Goal: Find specific page/section: Find specific page/section

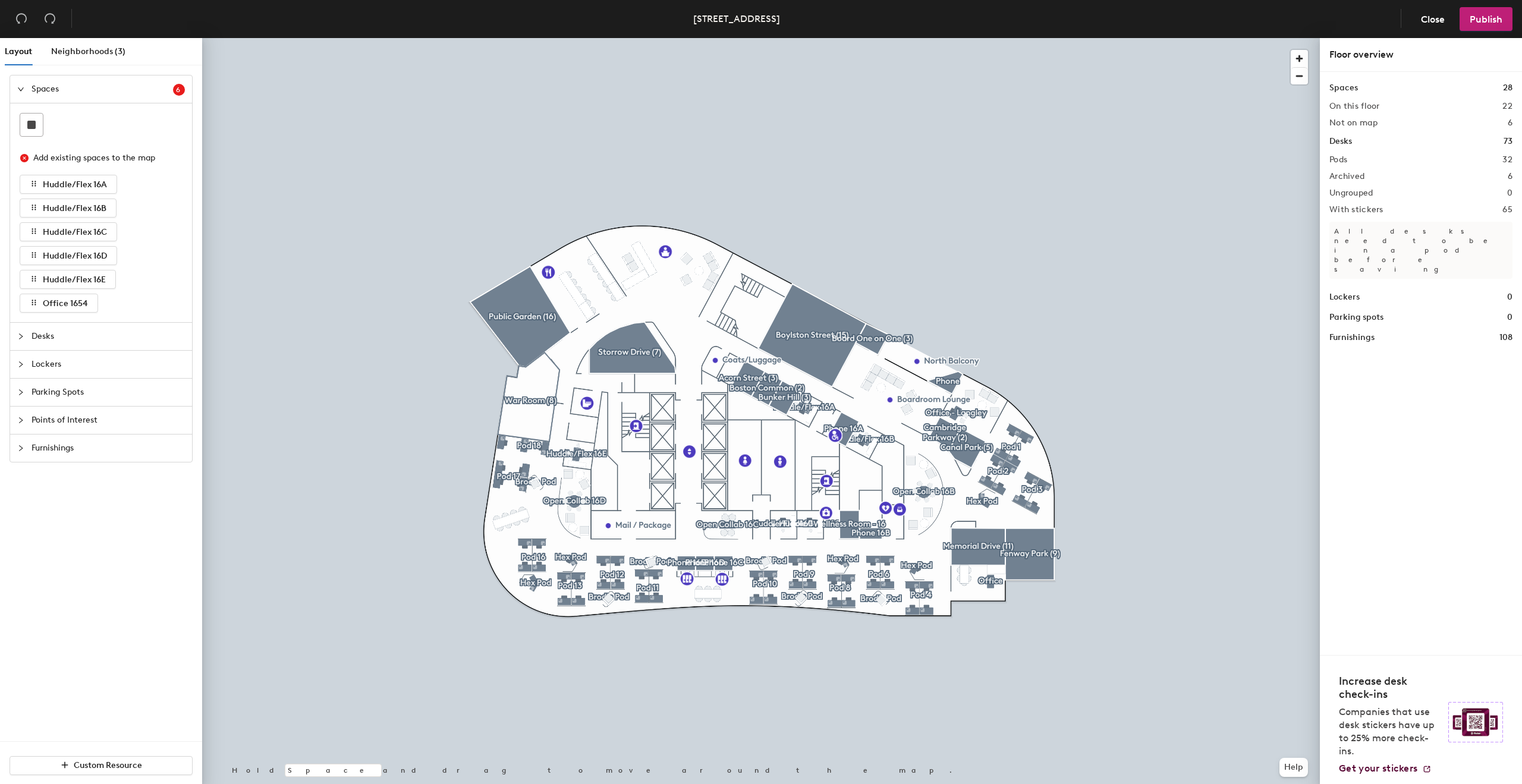
click at [51, 336] on span "Desks" at bounding box center [108, 336] width 153 height 27
click at [101, 53] on span "Neighborhoods (3)" at bounding box center [88, 51] width 74 height 10
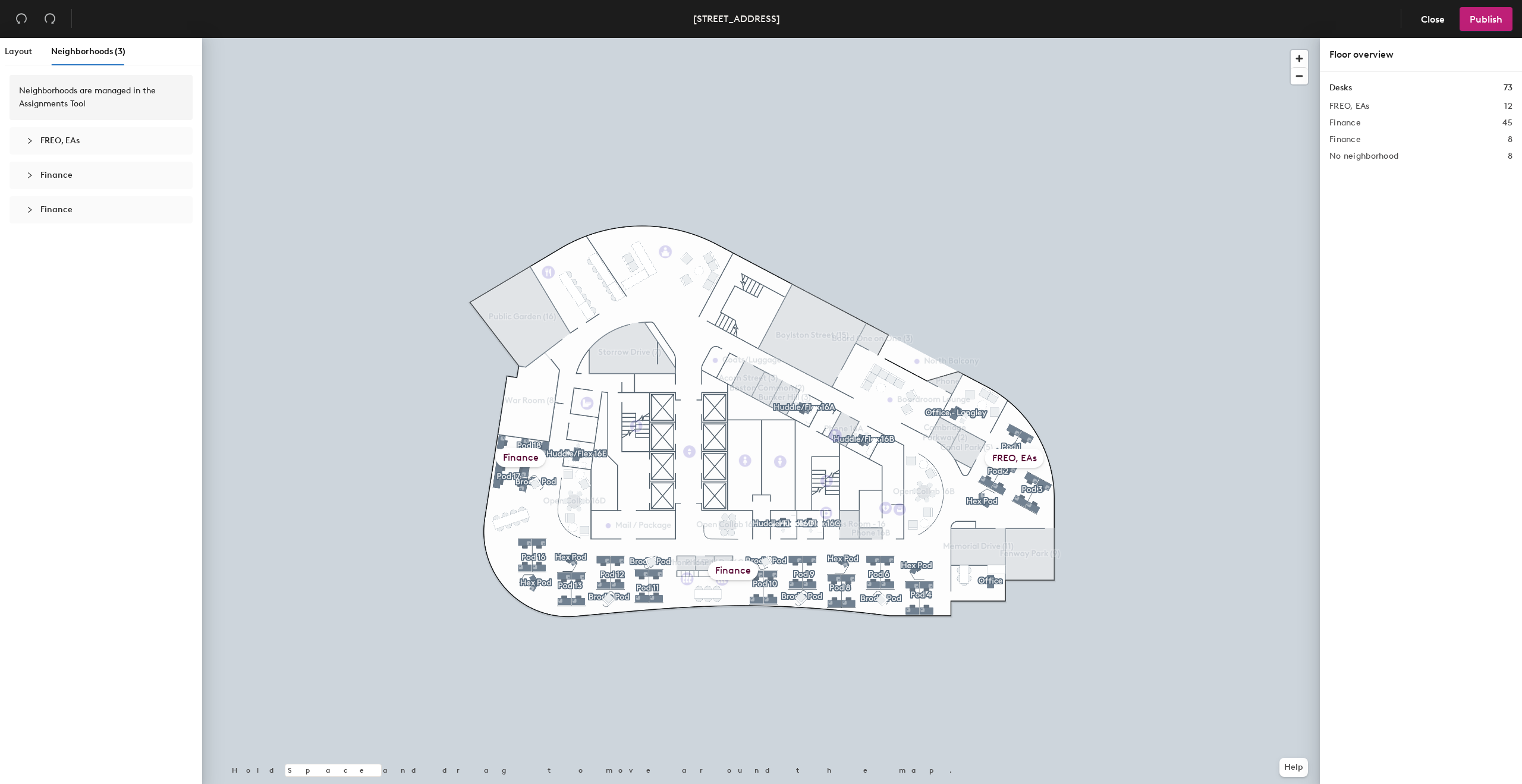
click at [39, 141] on div at bounding box center [33, 141] width 14 height 13
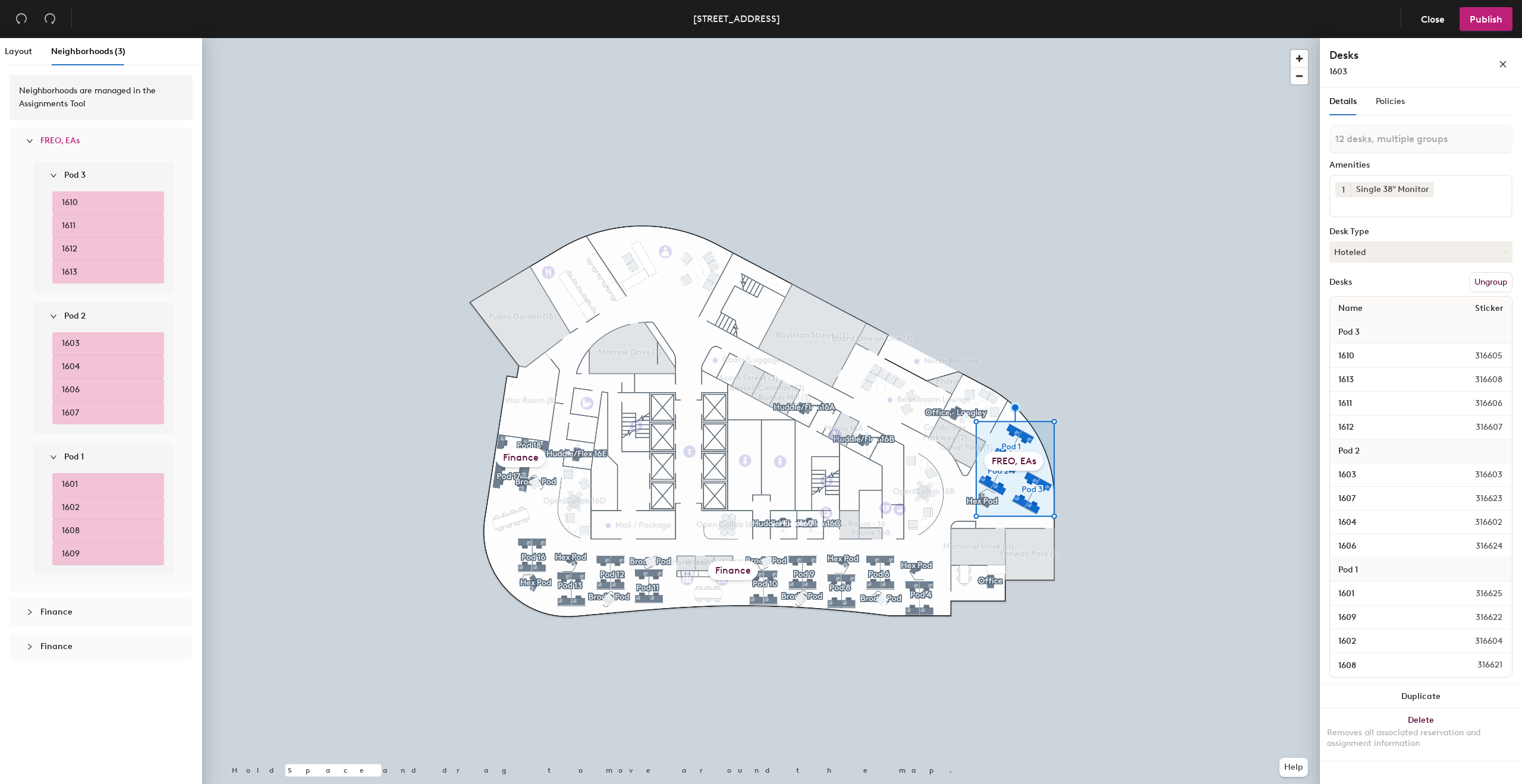
click at [49, 175] on div "Pod 3" at bounding box center [108, 175] width 131 height 27
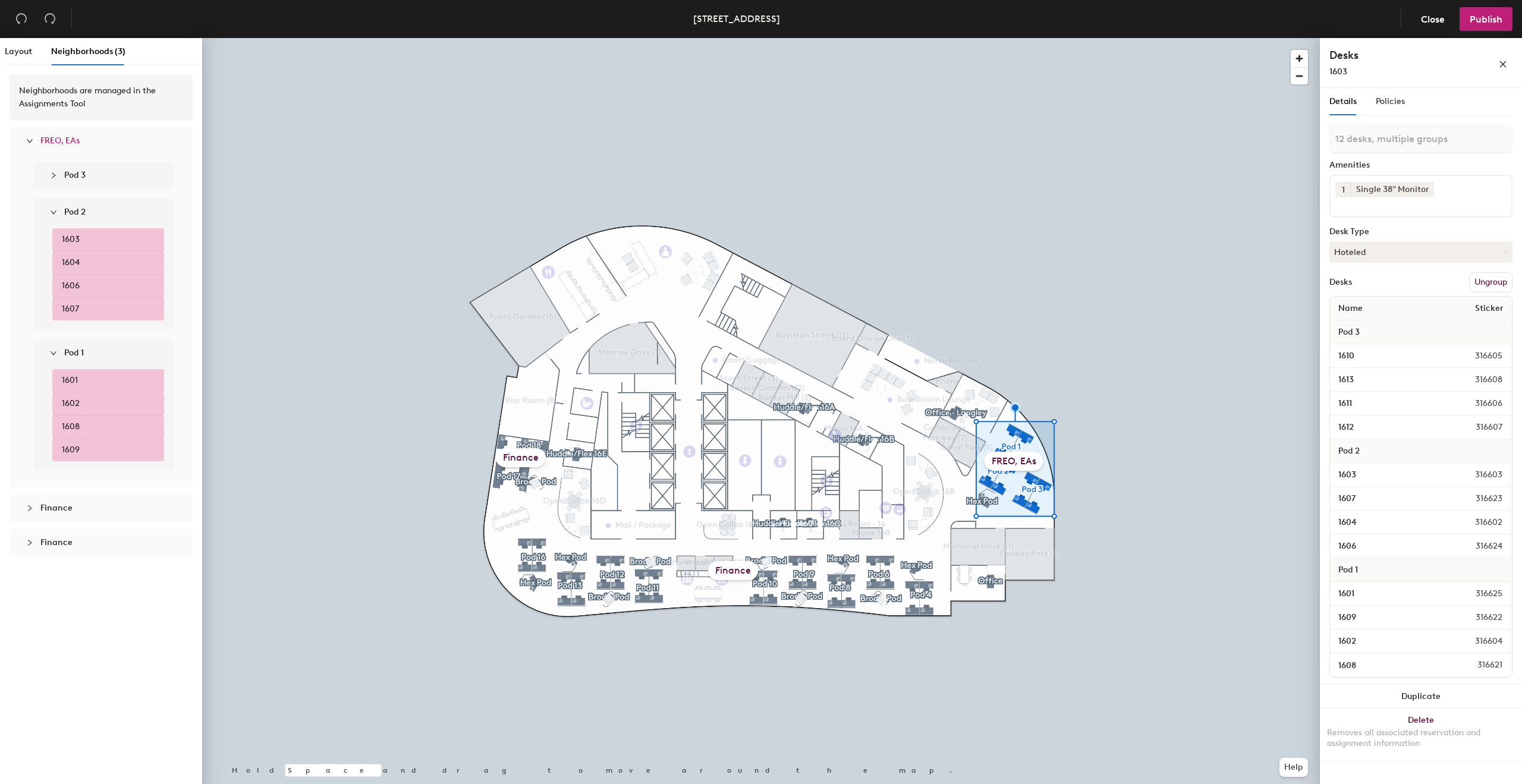
click at [49, 215] on div "Pod 2" at bounding box center [108, 212] width 131 height 27
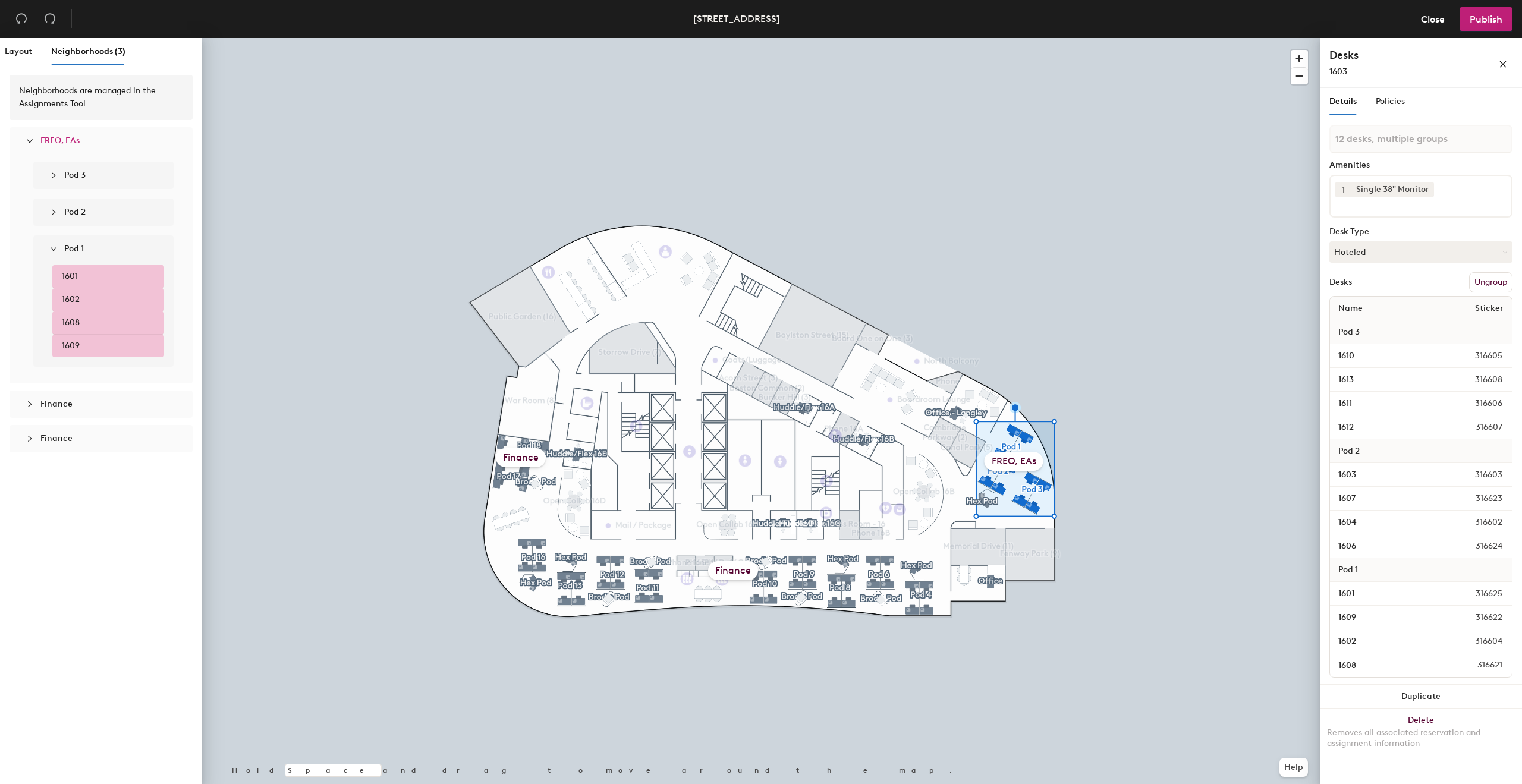
click at [48, 252] on div "Pod 1" at bounding box center [108, 249] width 131 height 27
drag, startPoint x: 22, startPoint y: 240, endPoint x: 24, endPoint y: 172, distance: 68.0
click at [24, 172] on div "Pod 3 1610 1611 1612 1613 Pod 2 1603 1604 1606 1607 Pod 1 1601 1602 1608 1609" at bounding box center [101, 217] width 164 height 125
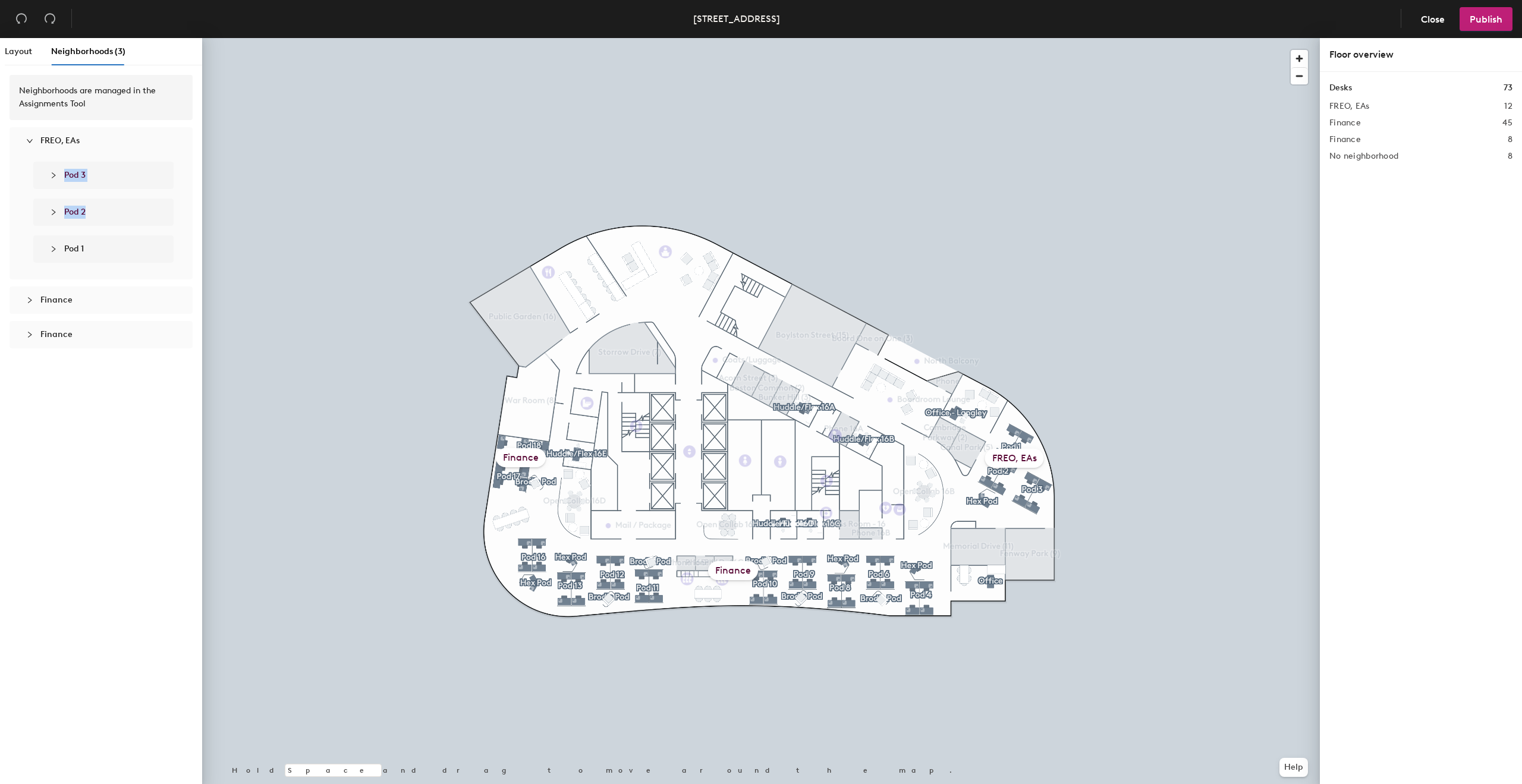
click at [113, 175] on span "Pod 3" at bounding box center [115, 176] width 102 height 13
click at [120, 204] on li "1610" at bounding box center [108, 203] width 112 height 24
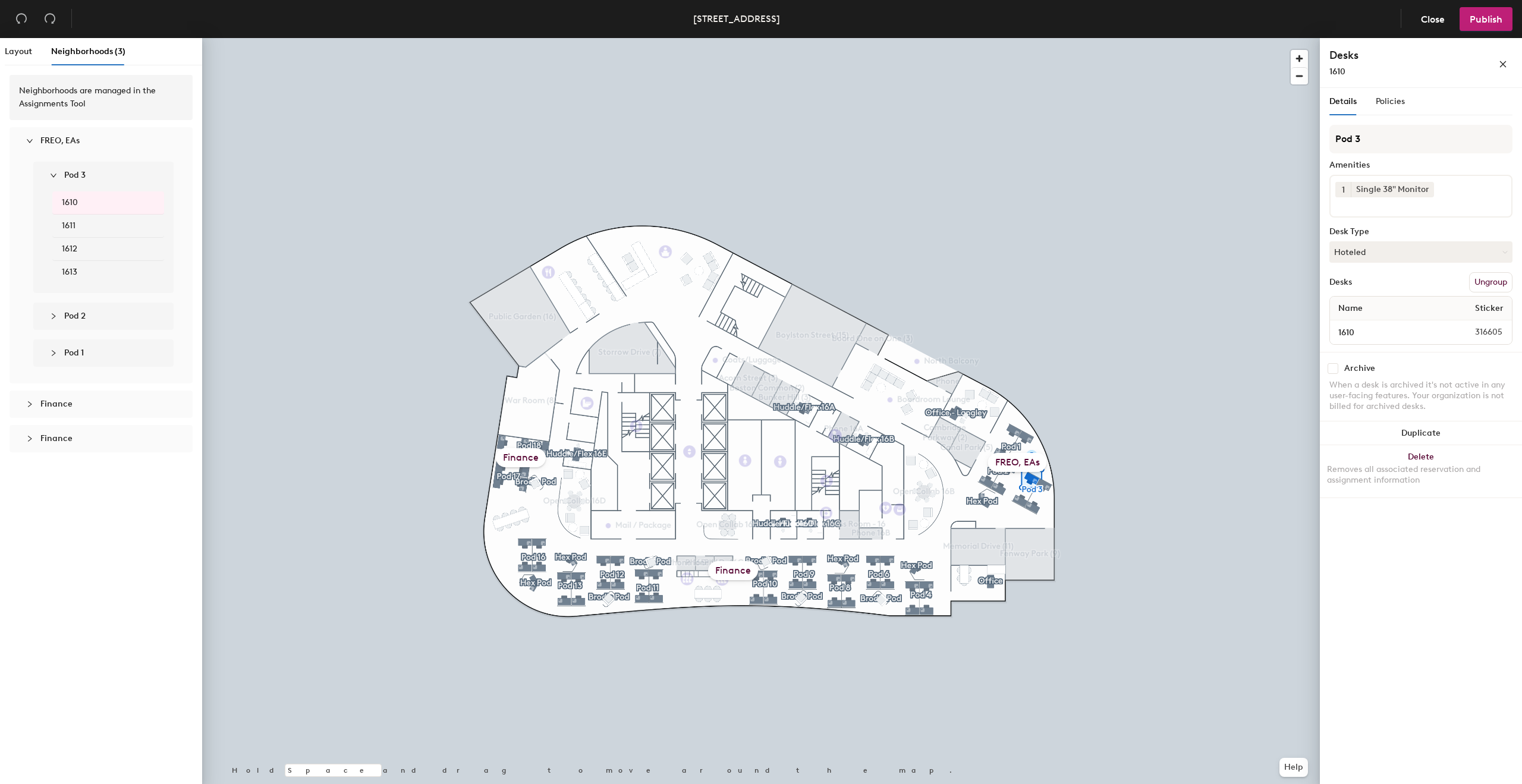
click at [1070, 38] on div at bounding box center [761, 38] width 1117 height 0
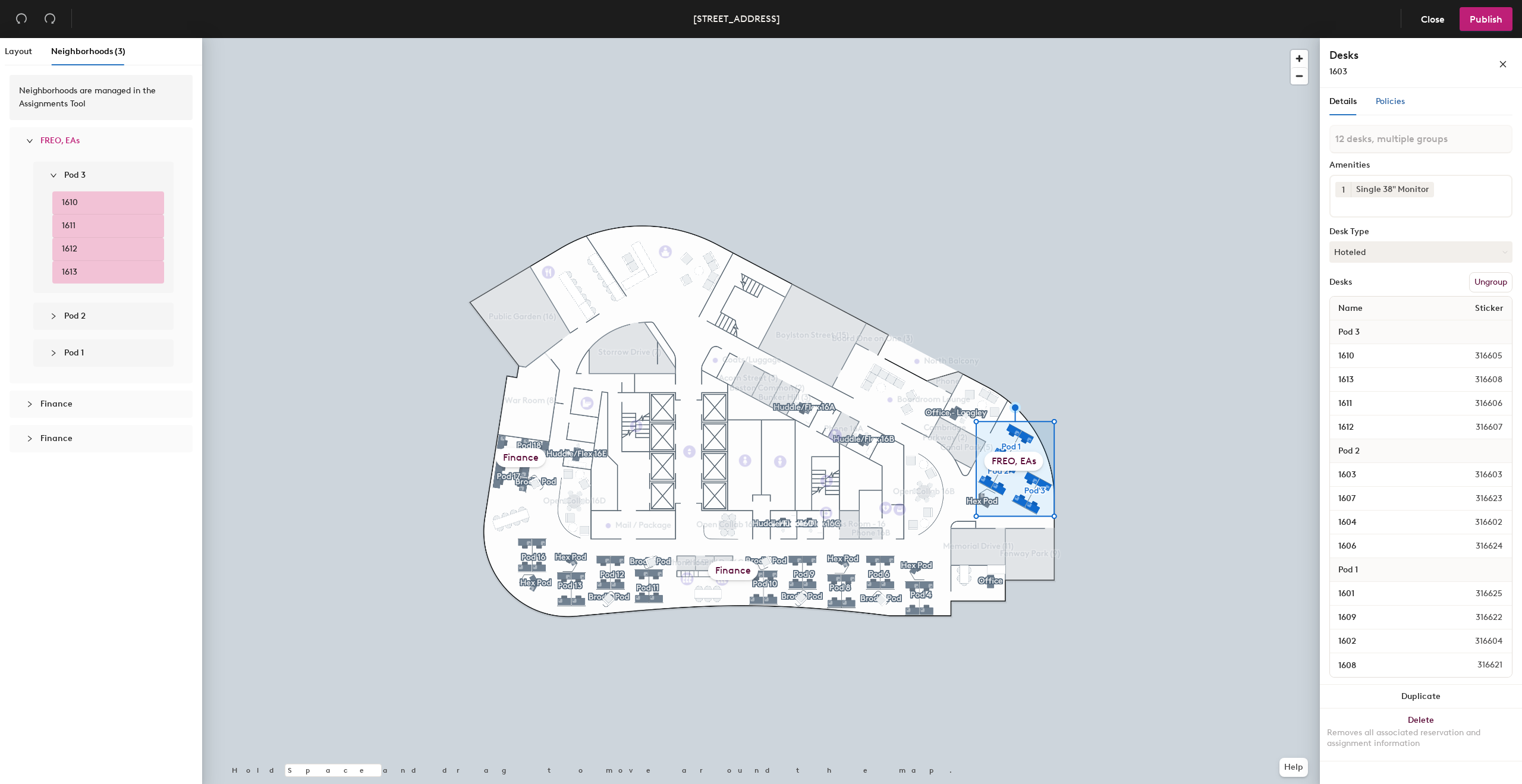
click at [1384, 101] on span "Policies" at bounding box center [1390, 101] width 29 height 10
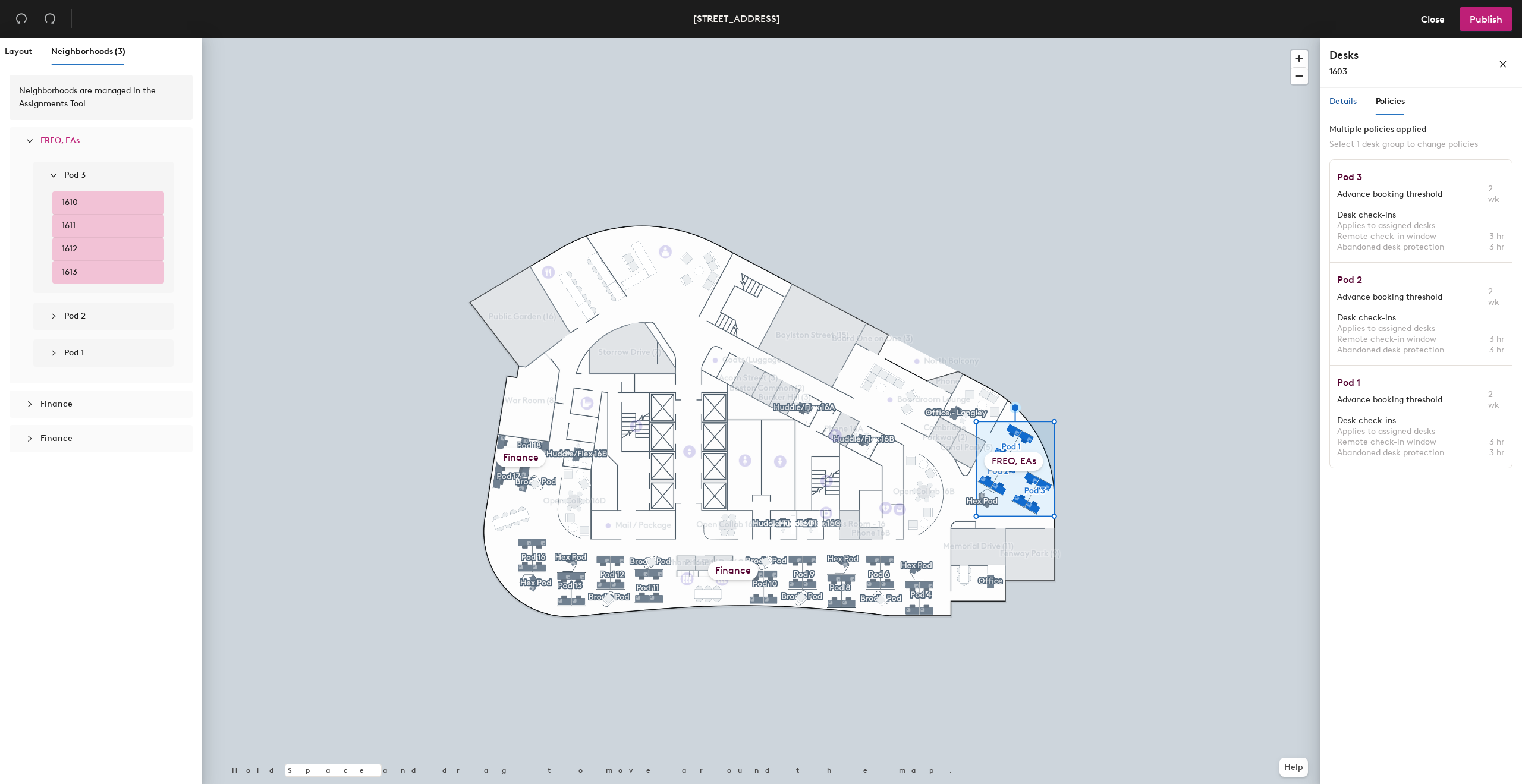
click at [1346, 104] on span "Details" at bounding box center [1343, 101] width 27 height 10
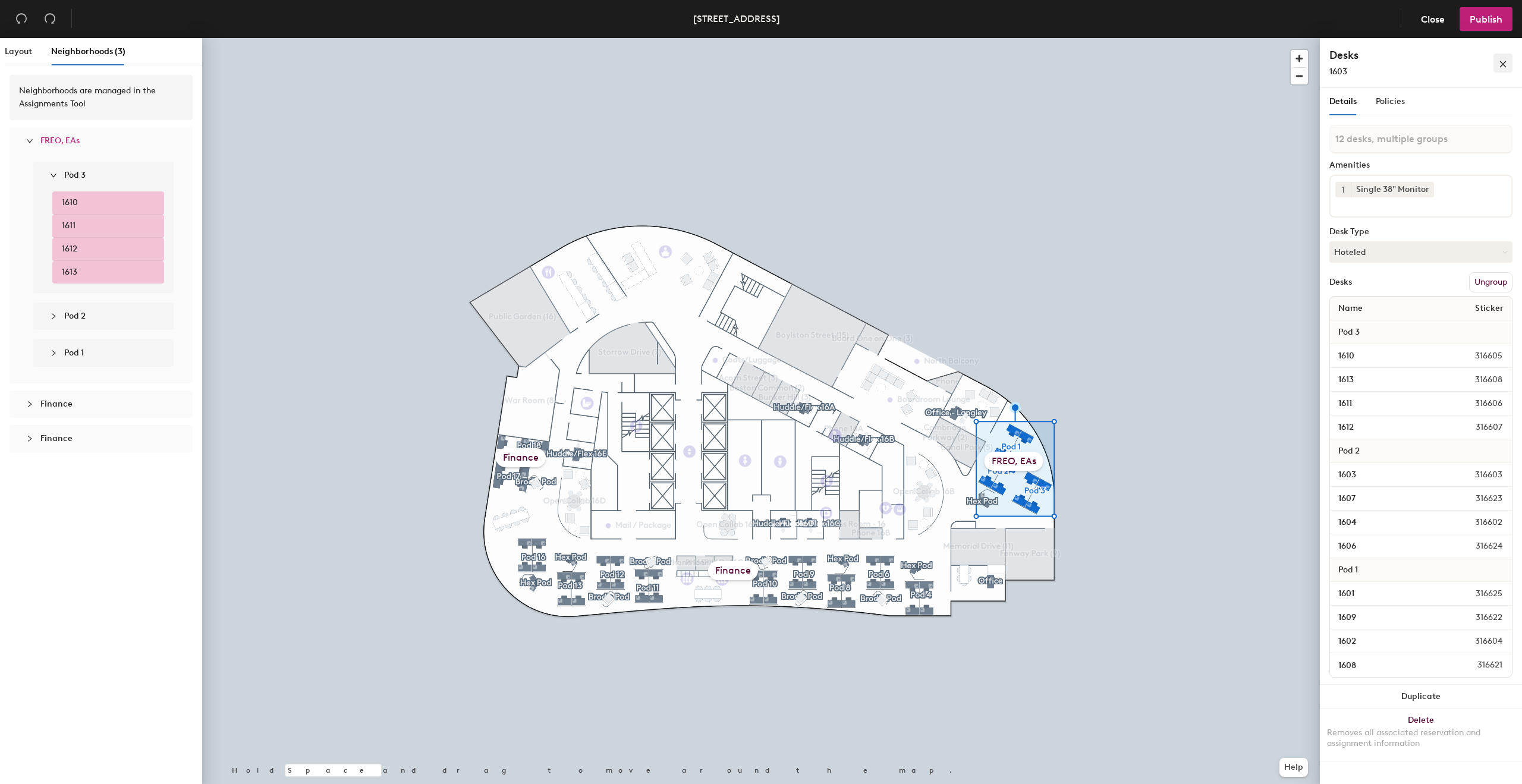
click at [1504, 65] on icon "close" at bounding box center [1503, 64] width 7 height 7
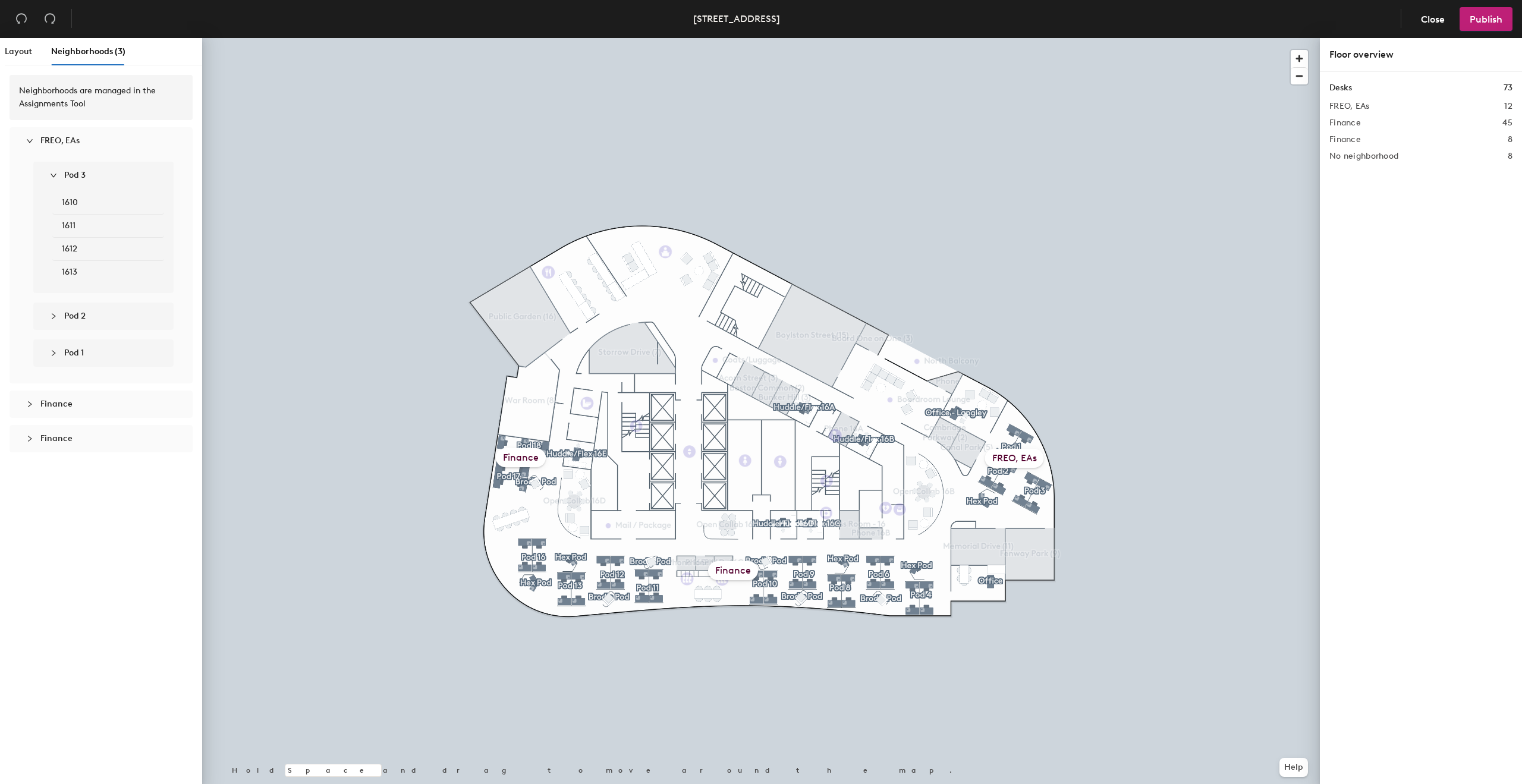
click at [274, 38] on div at bounding box center [761, 38] width 1117 height 0
click at [19, 54] on span "Layout" at bounding box center [18, 51] width 27 height 10
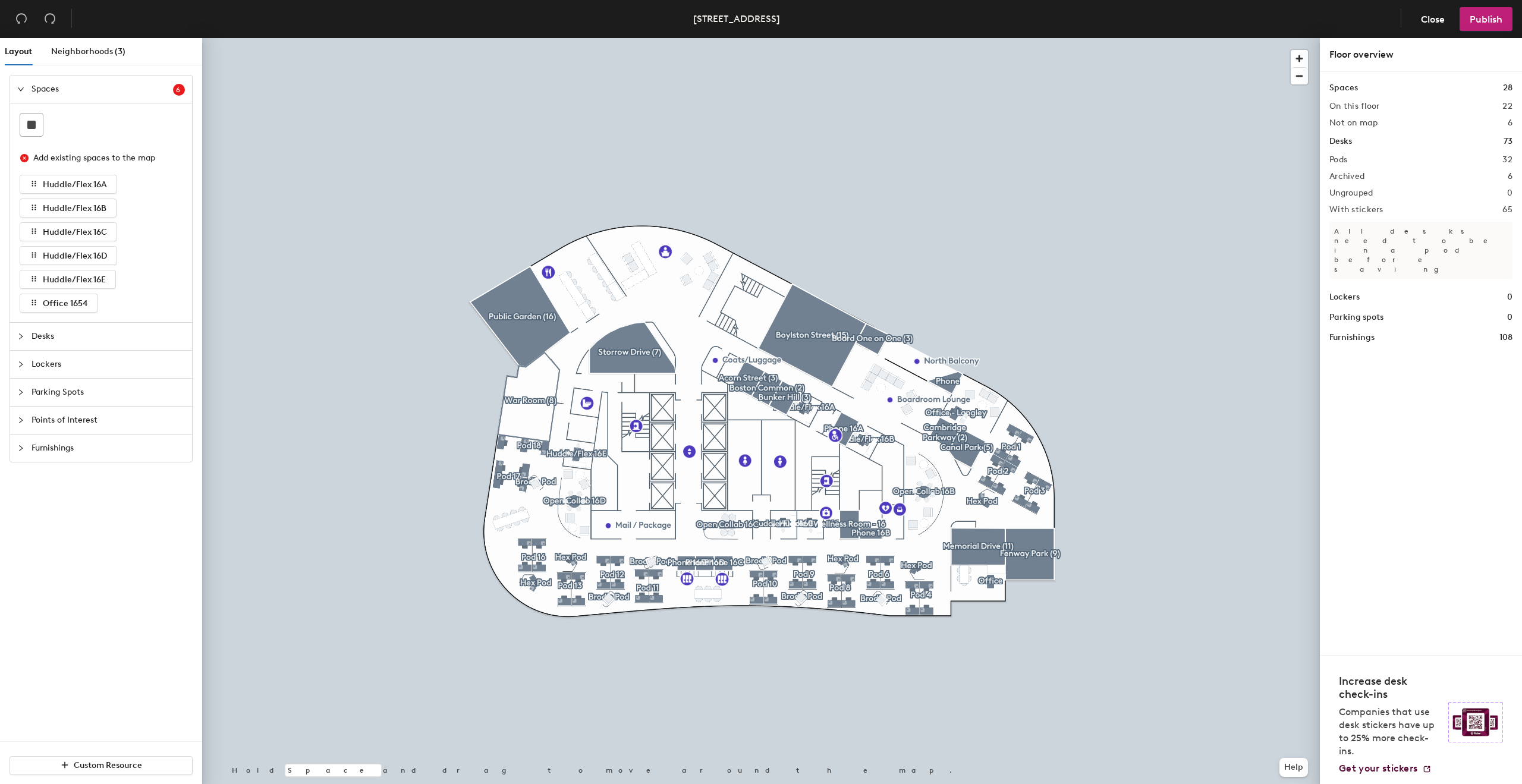
click at [69, 452] on span "Furnishings" at bounding box center [108, 448] width 153 height 27
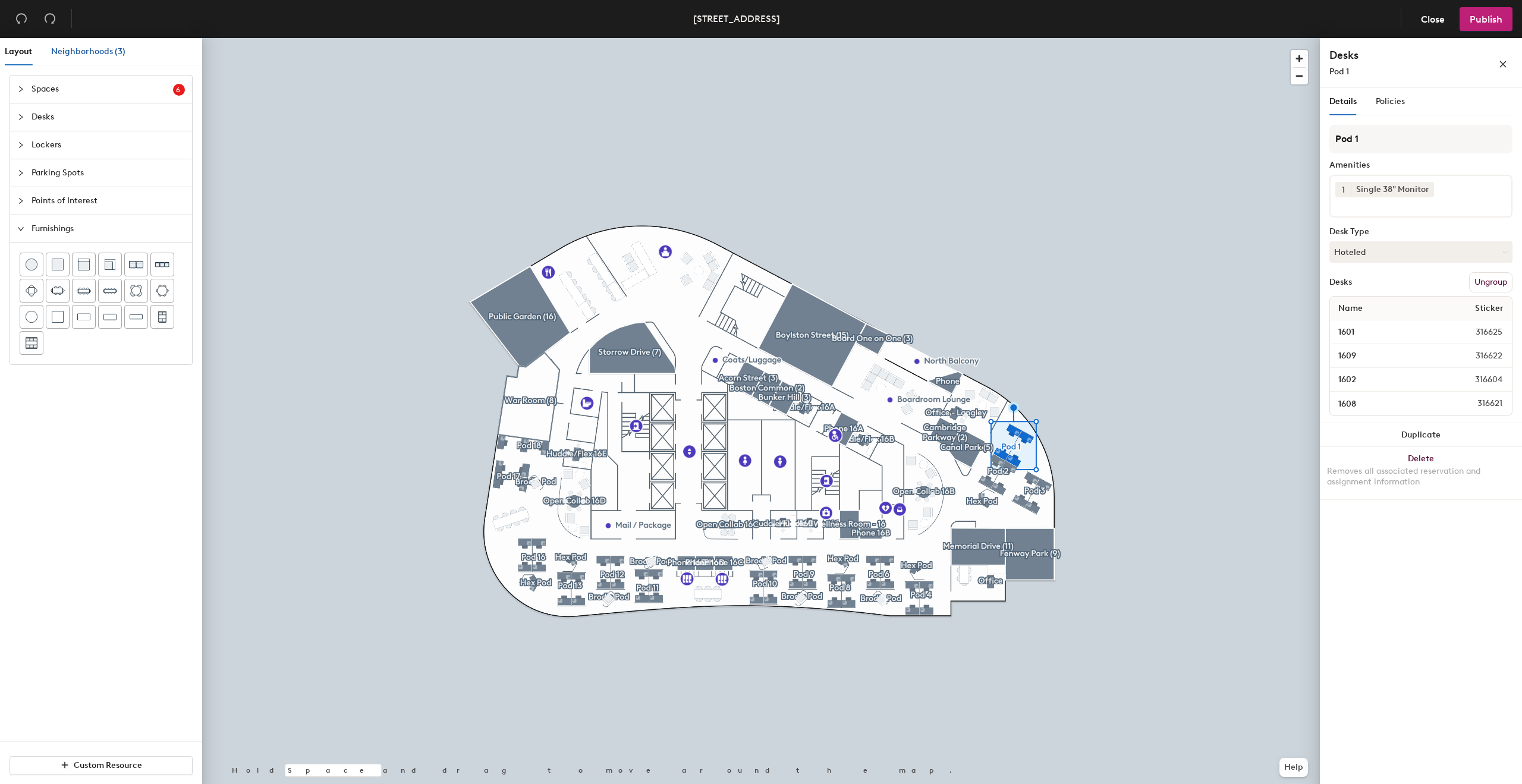
click at [118, 55] on span "Neighborhoods (3)" at bounding box center [88, 51] width 74 height 10
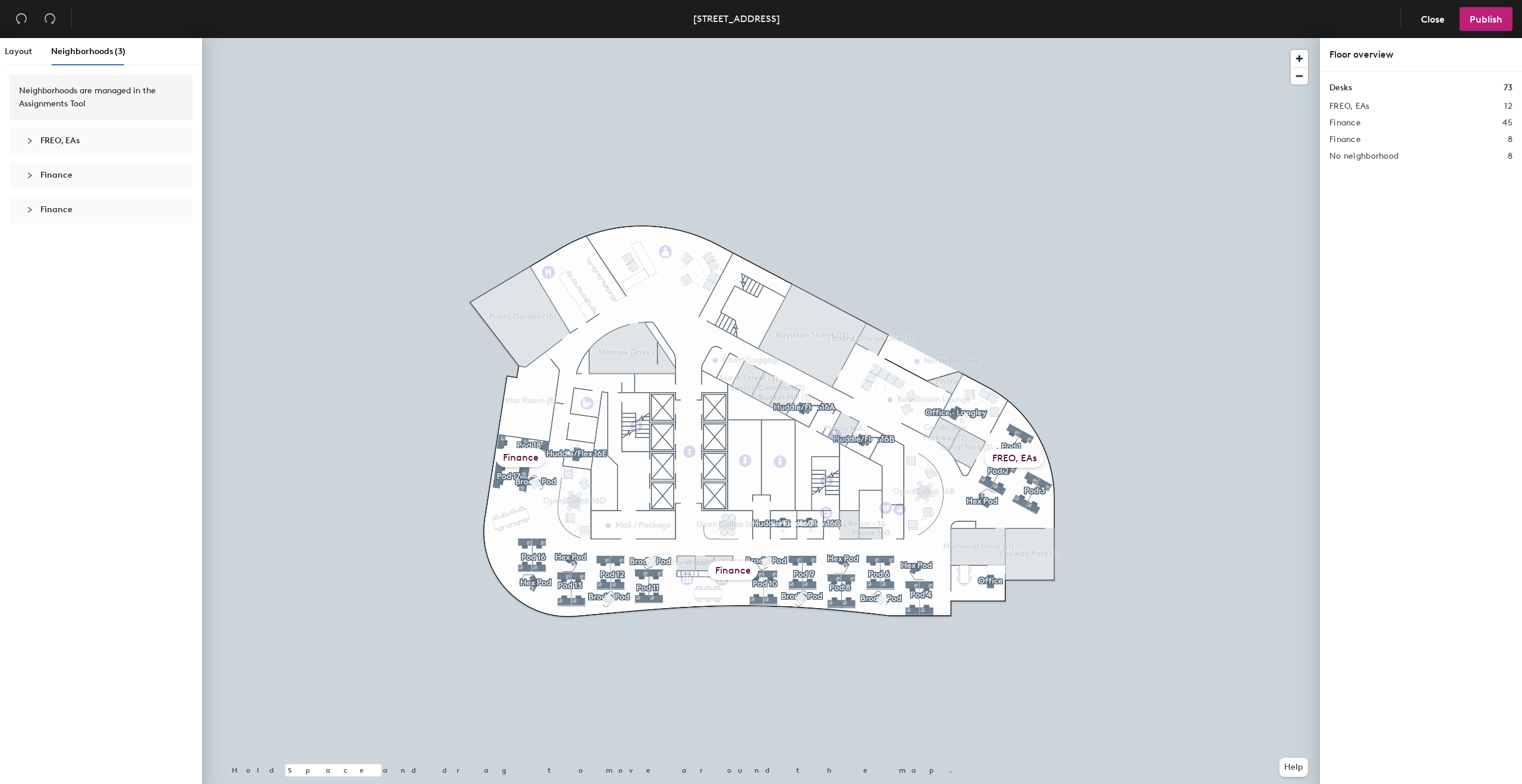
click at [57, 130] on div "FREO, EAs" at bounding box center [101, 140] width 164 height 27
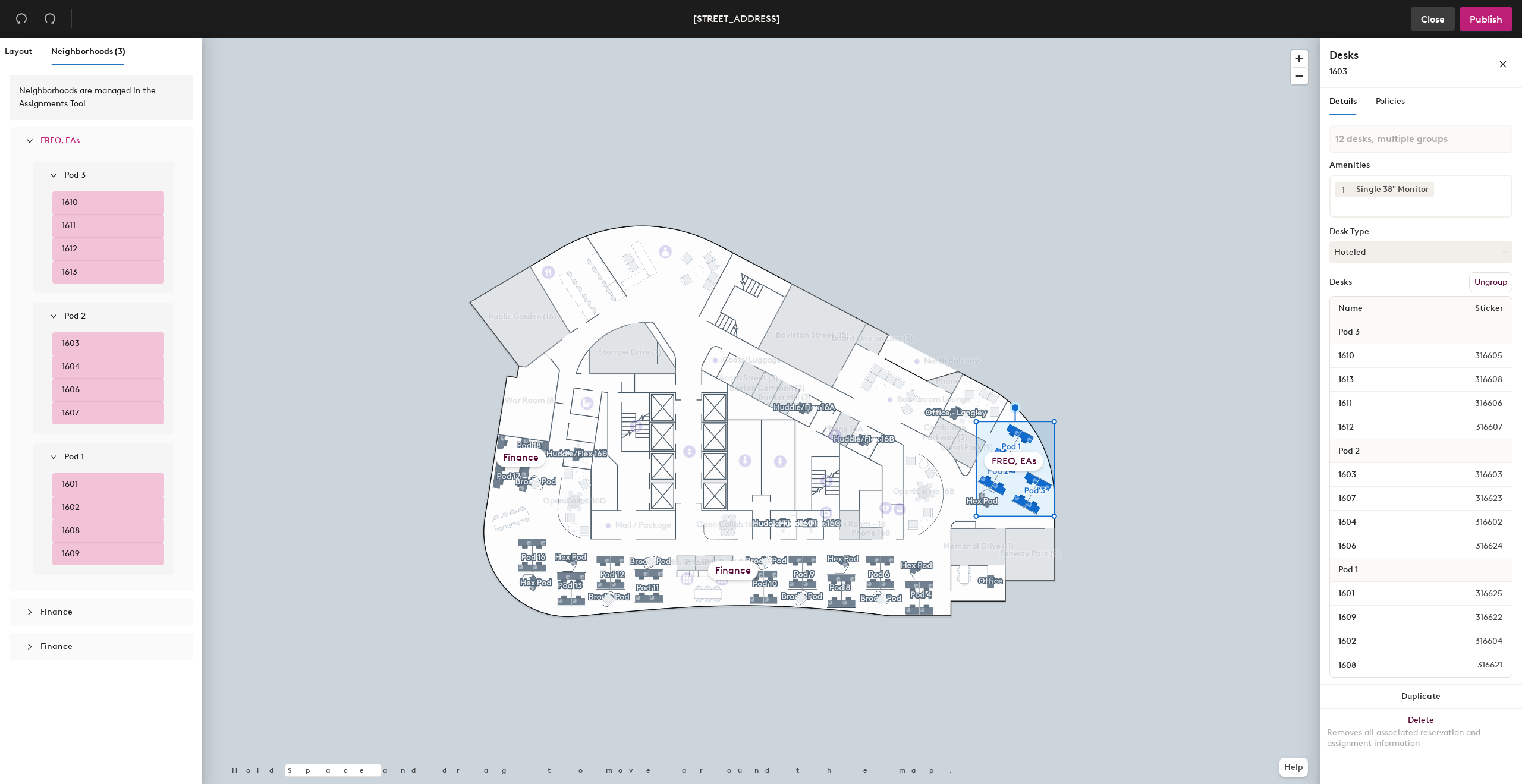
click at [1434, 13] on button "Close" at bounding box center [1433, 19] width 44 height 24
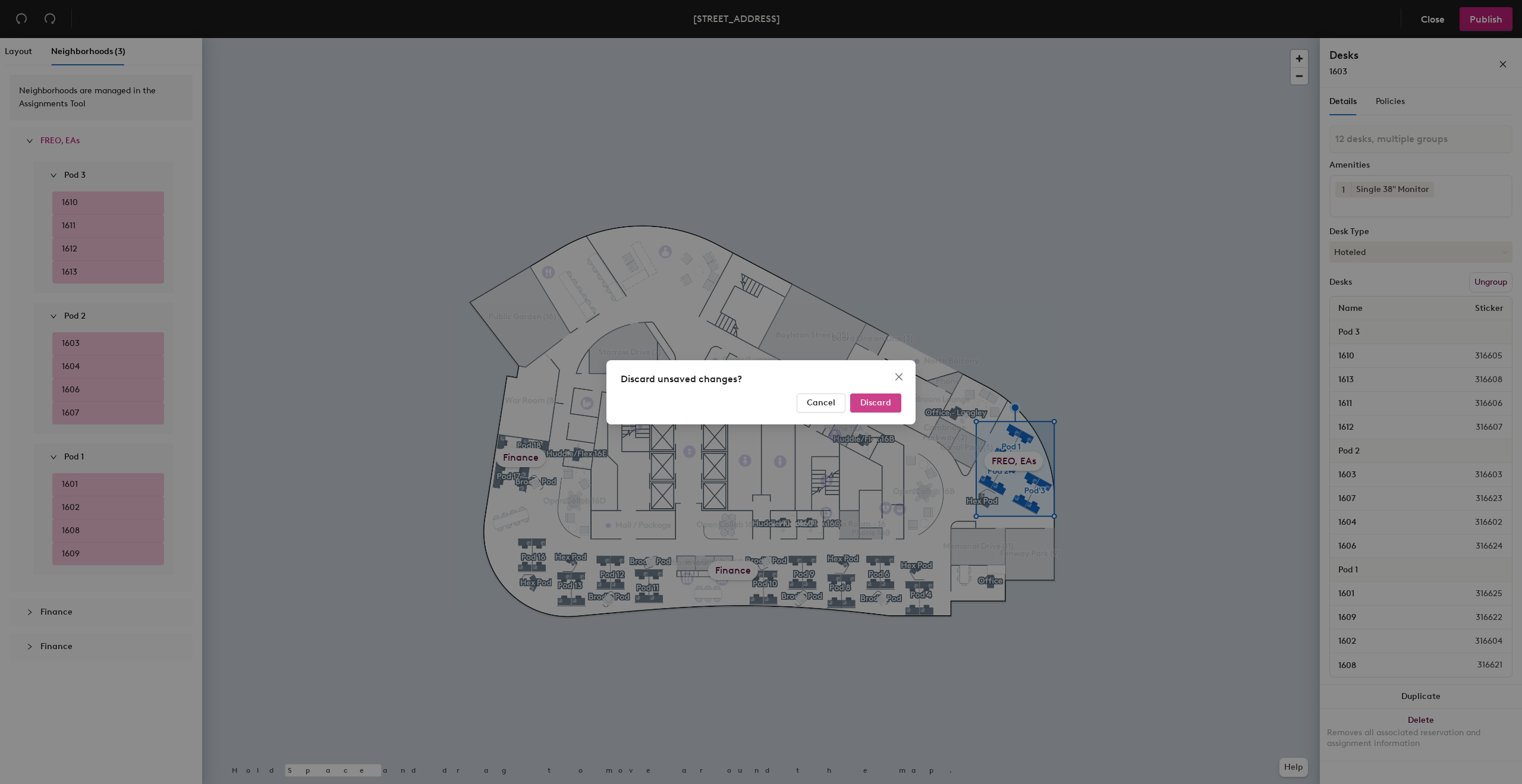
click at [876, 402] on span "Discard" at bounding box center [875, 403] width 31 height 10
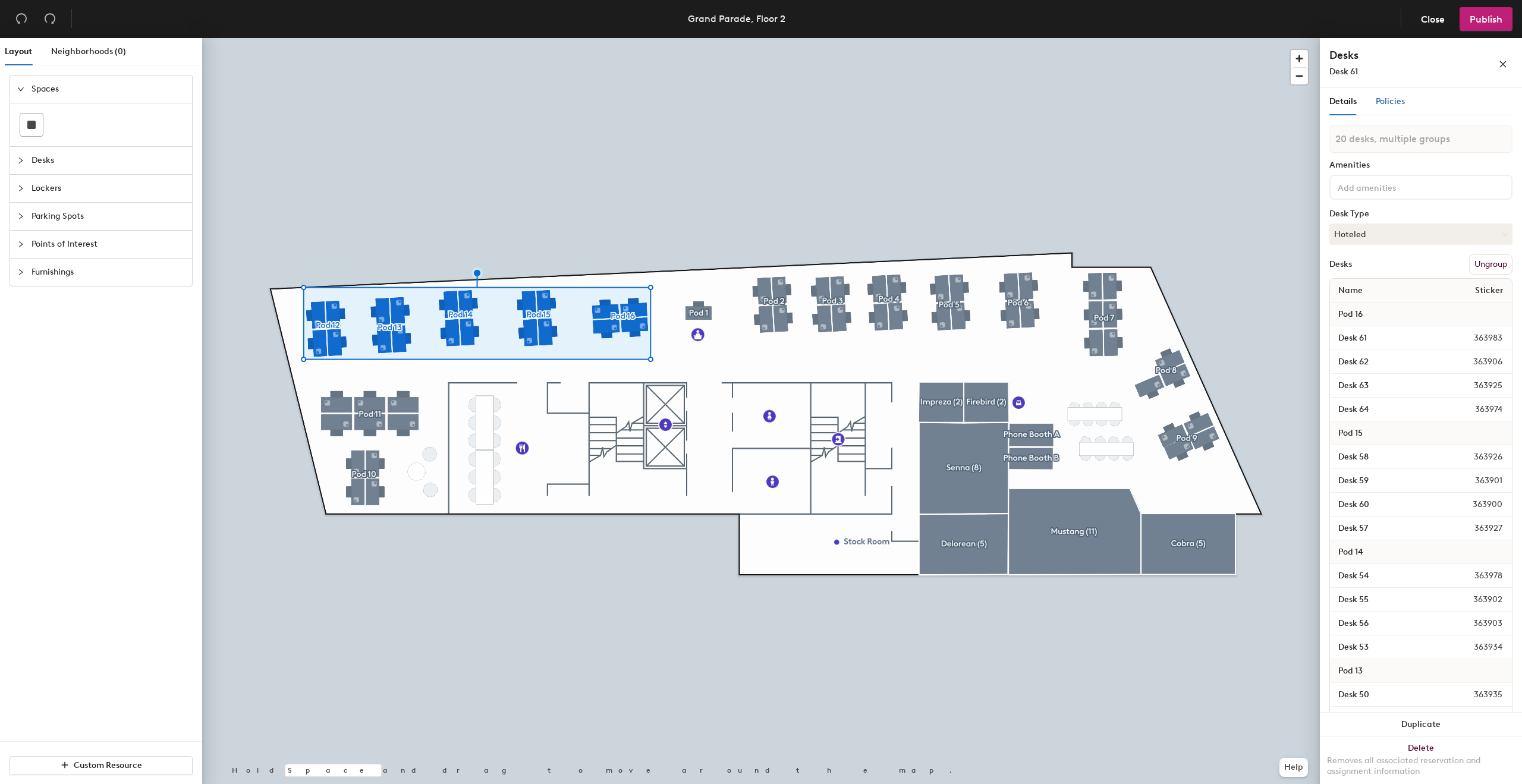
click at [1390, 101] on span "Policies" at bounding box center [1390, 101] width 29 height 10
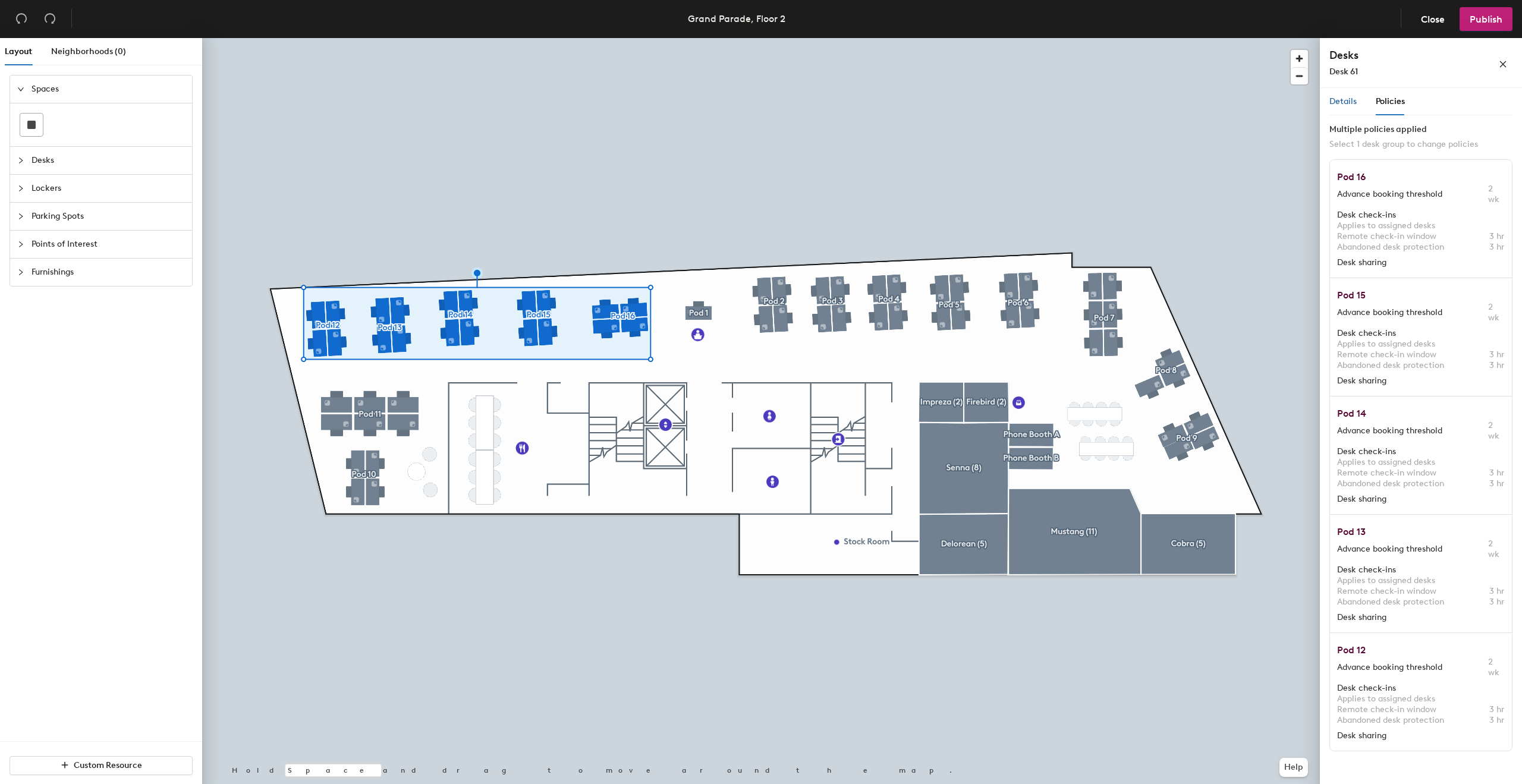
click at [1345, 102] on span "Details" at bounding box center [1343, 101] width 27 height 10
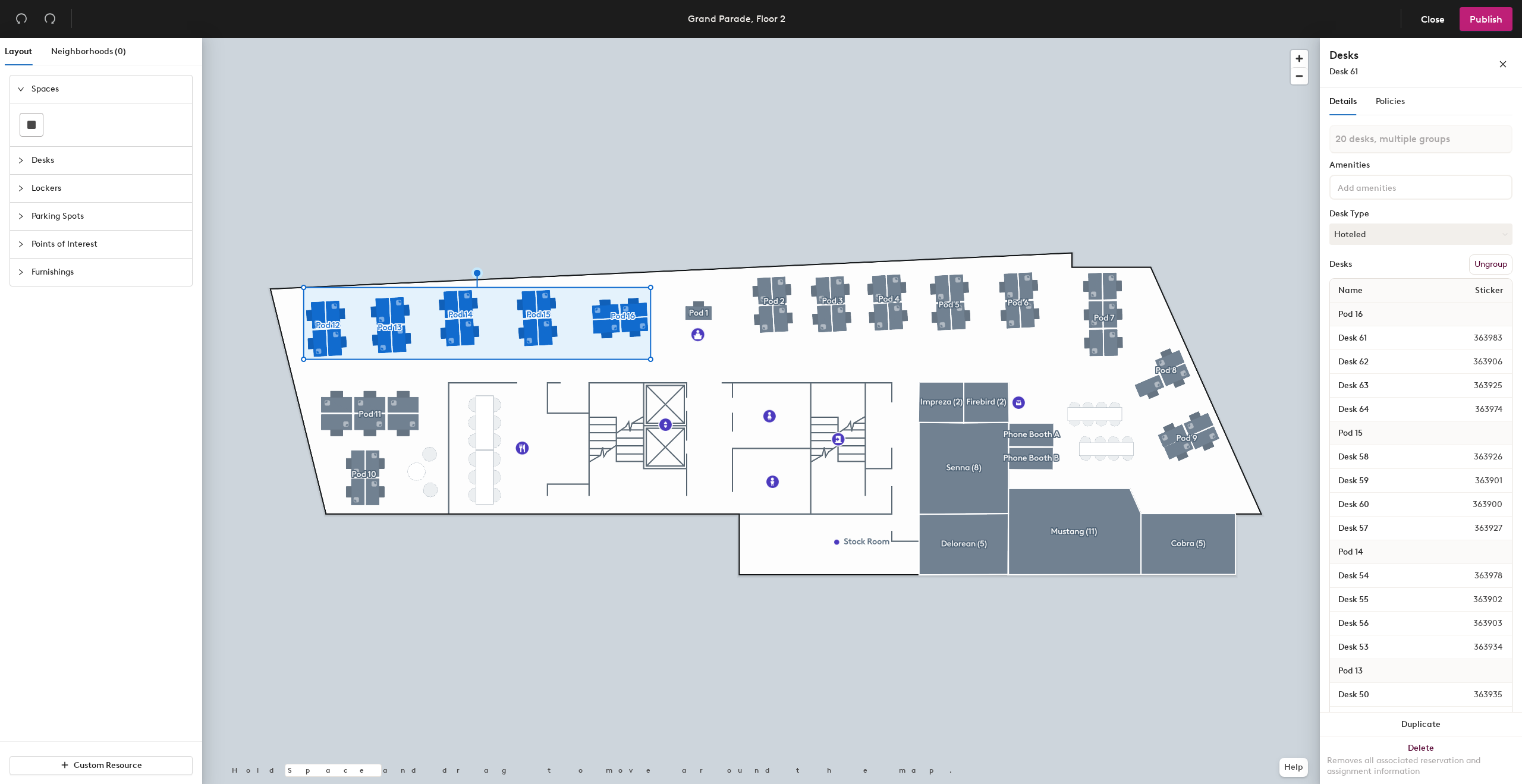
click at [32, 159] on span "Desks" at bounding box center [108, 160] width 153 height 27
click at [104, 49] on span "Neighborhoods (0)" at bounding box center [88, 51] width 75 height 10
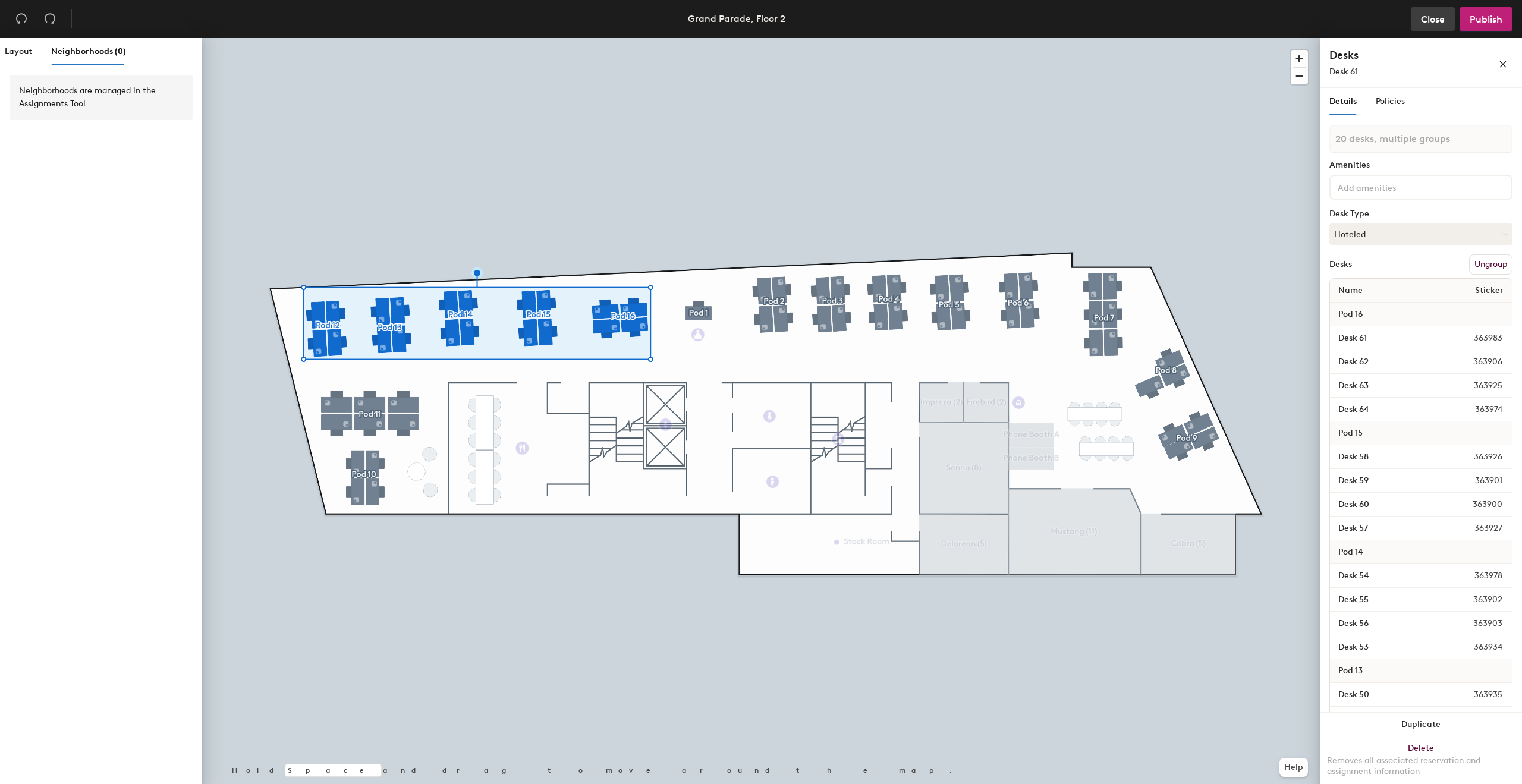
click at [1426, 21] on span "Close" at bounding box center [1432, 19] width 24 height 11
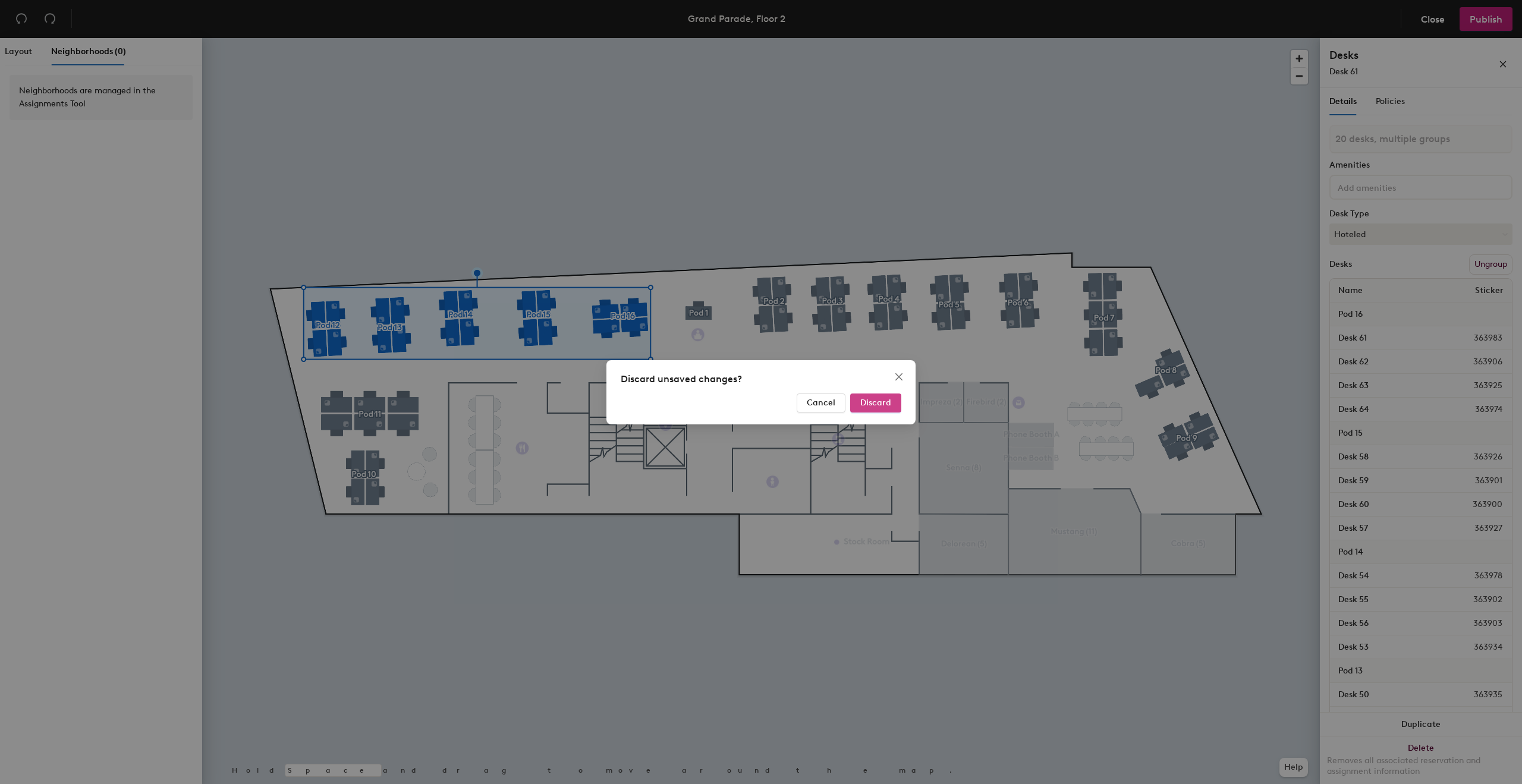
click at [883, 407] on button "Discard" at bounding box center [875, 403] width 51 height 19
